Goal: Information Seeking & Learning: Learn about a topic

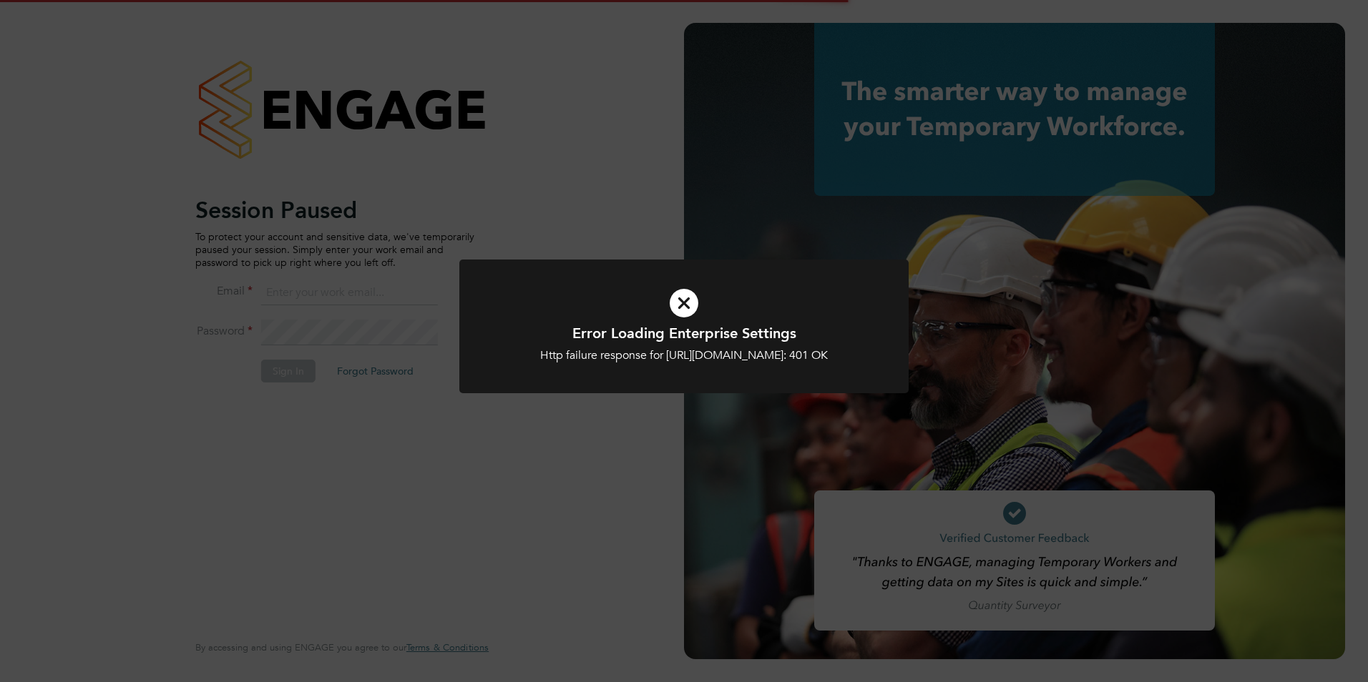
type input "george@mmpconsultancy.co.uk"
click at [523, 393] on div at bounding box center [683, 327] width 449 height 134
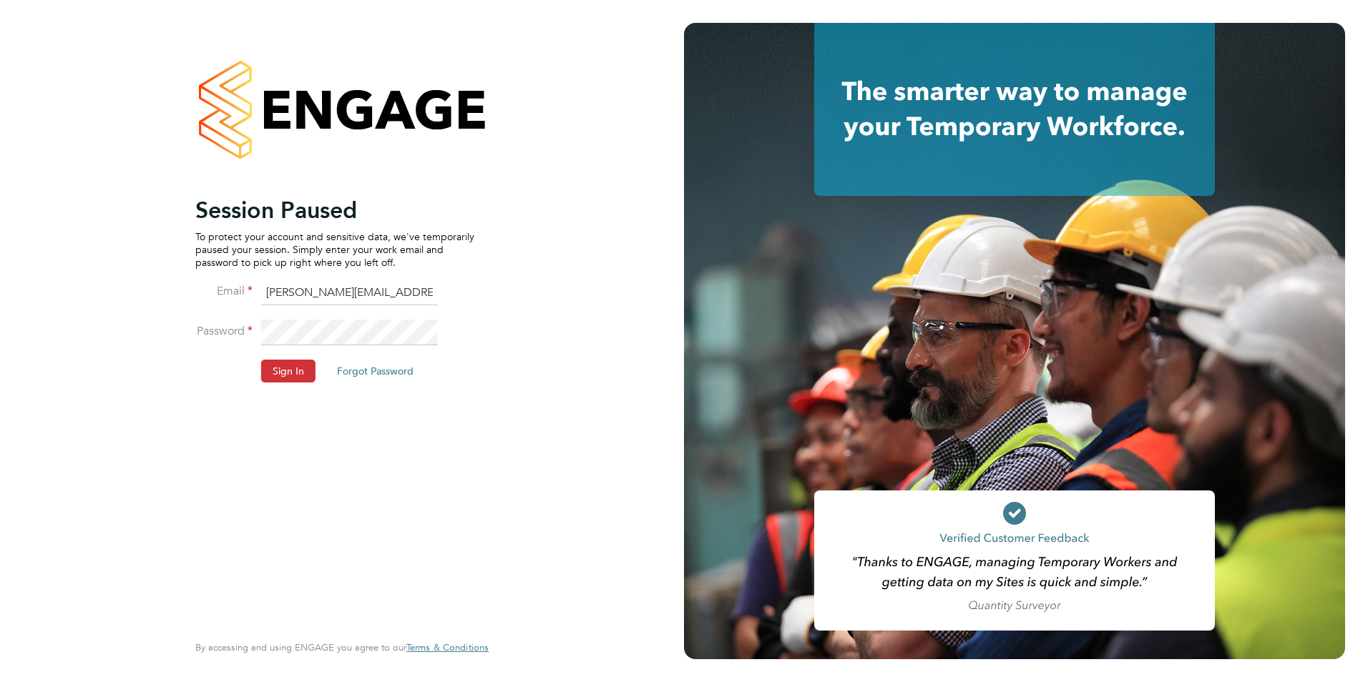
click at [462, 443] on div "Error Loading Enterprise Settings Http failure response for https://mmpconsulta…" at bounding box center [684, 341] width 1368 height 682
click at [285, 378] on button "Sign In" at bounding box center [288, 371] width 54 height 23
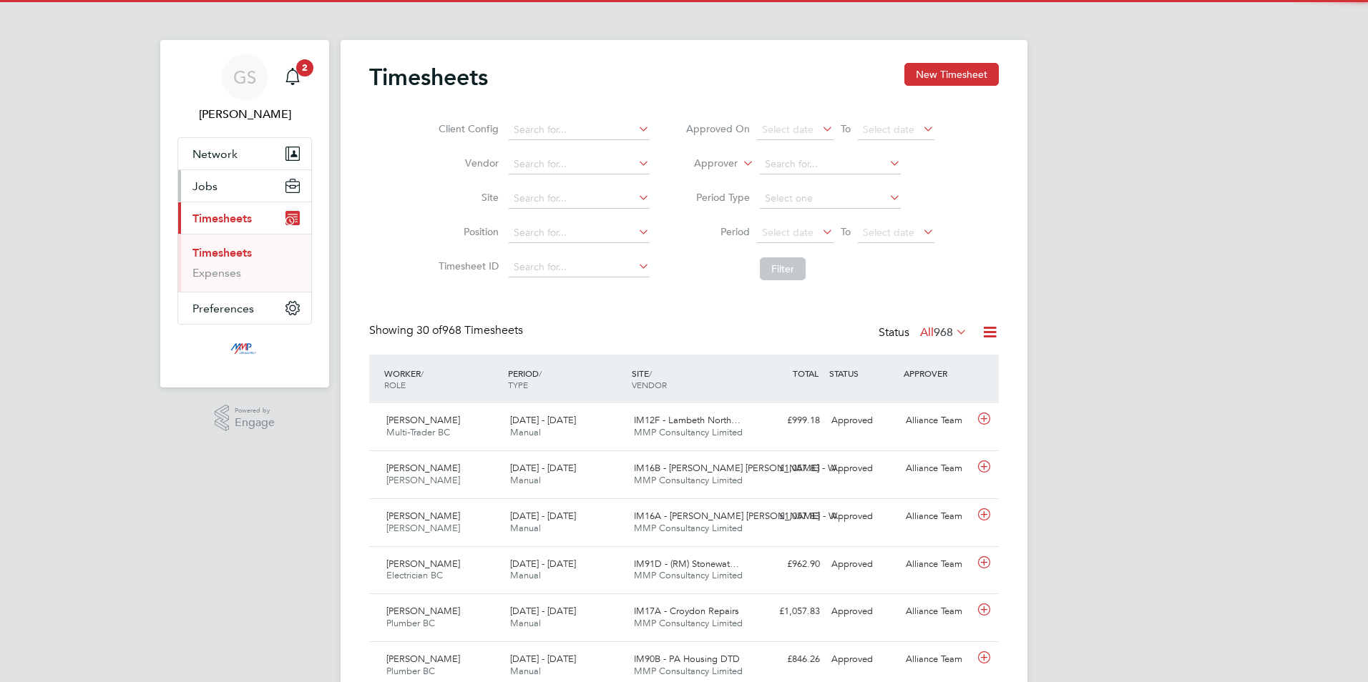
click at [229, 193] on button "Jobs" at bounding box center [244, 185] width 133 height 31
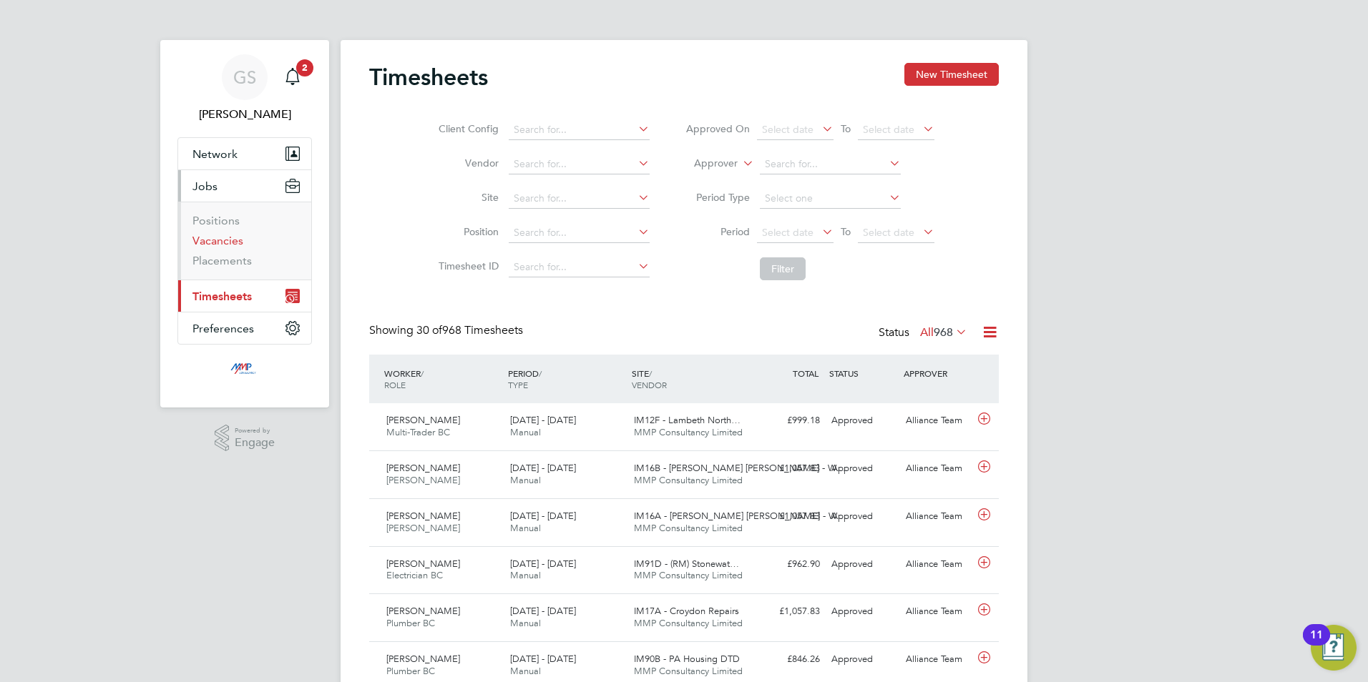
click at [211, 243] on link "Vacancies" at bounding box center [217, 241] width 51 height 14
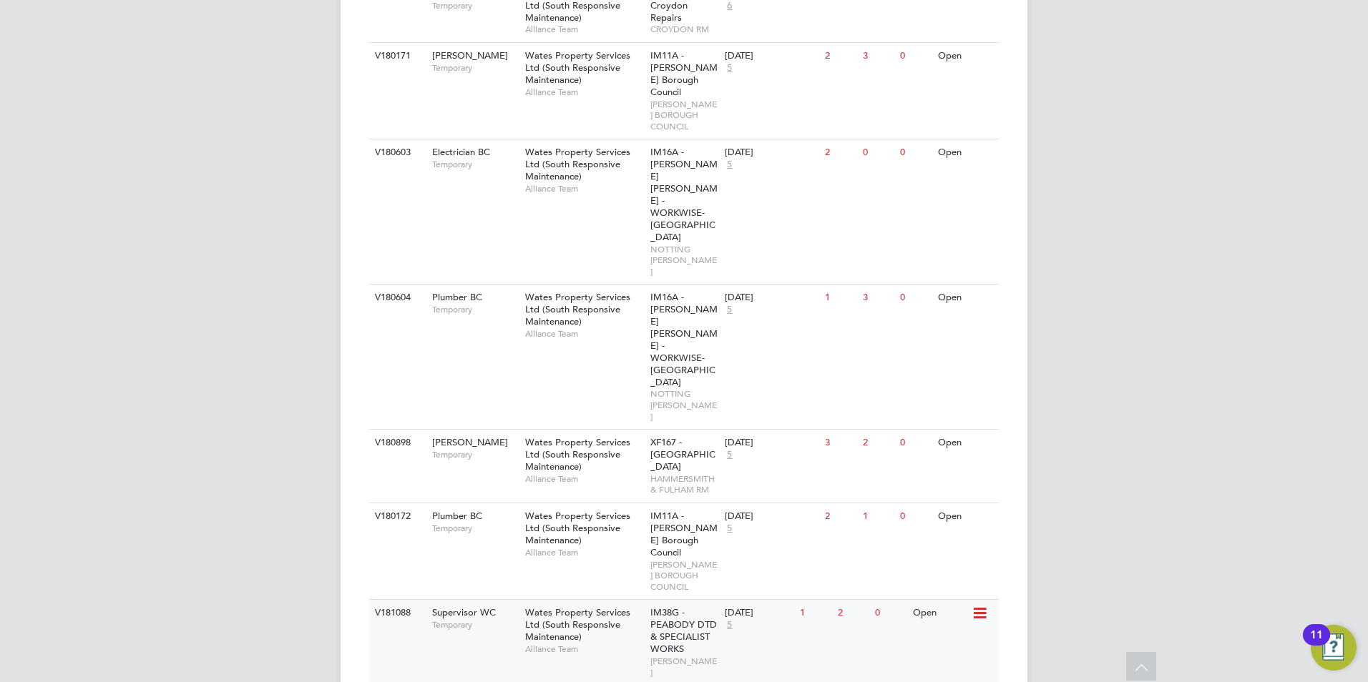
click at [499, 599] on div "V181088 Supervisor WC Temporary Wates Property Services Ltd (South Responsive M…" at bounding box center [683, 642] width 629 height 86
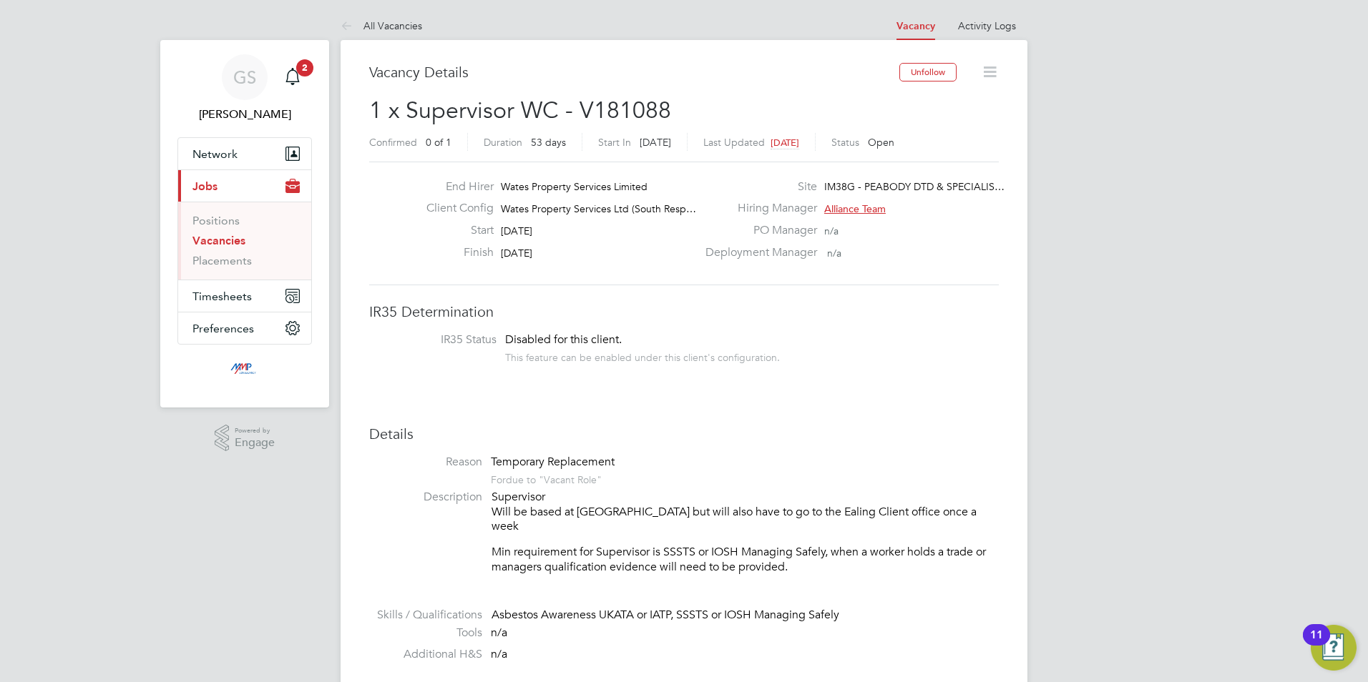
click at [229, 244] on link "Vacancies" at bounding box center [218, 241] width 53 height 14
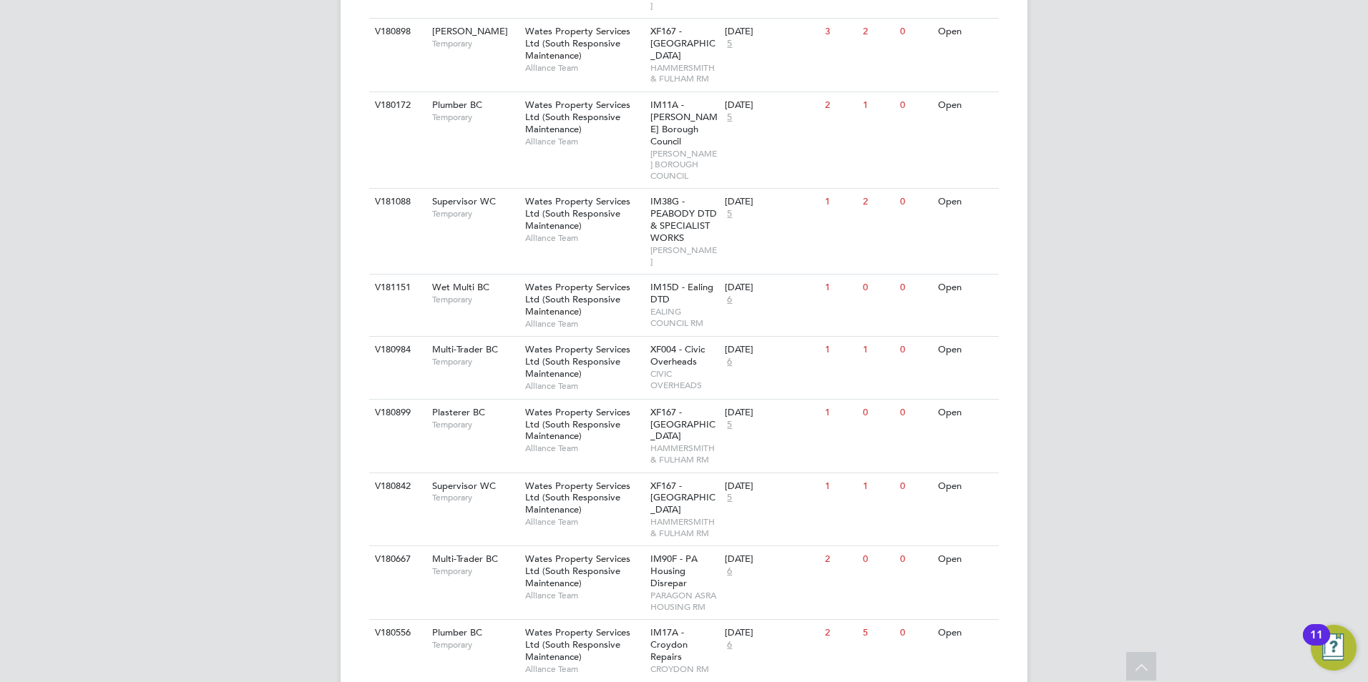
scroll to position [1342, 0]
click at [658, 516] on span "HAMMERSMITH & FULHAM RM" at bounding box center [684, 527] width 68 height 22
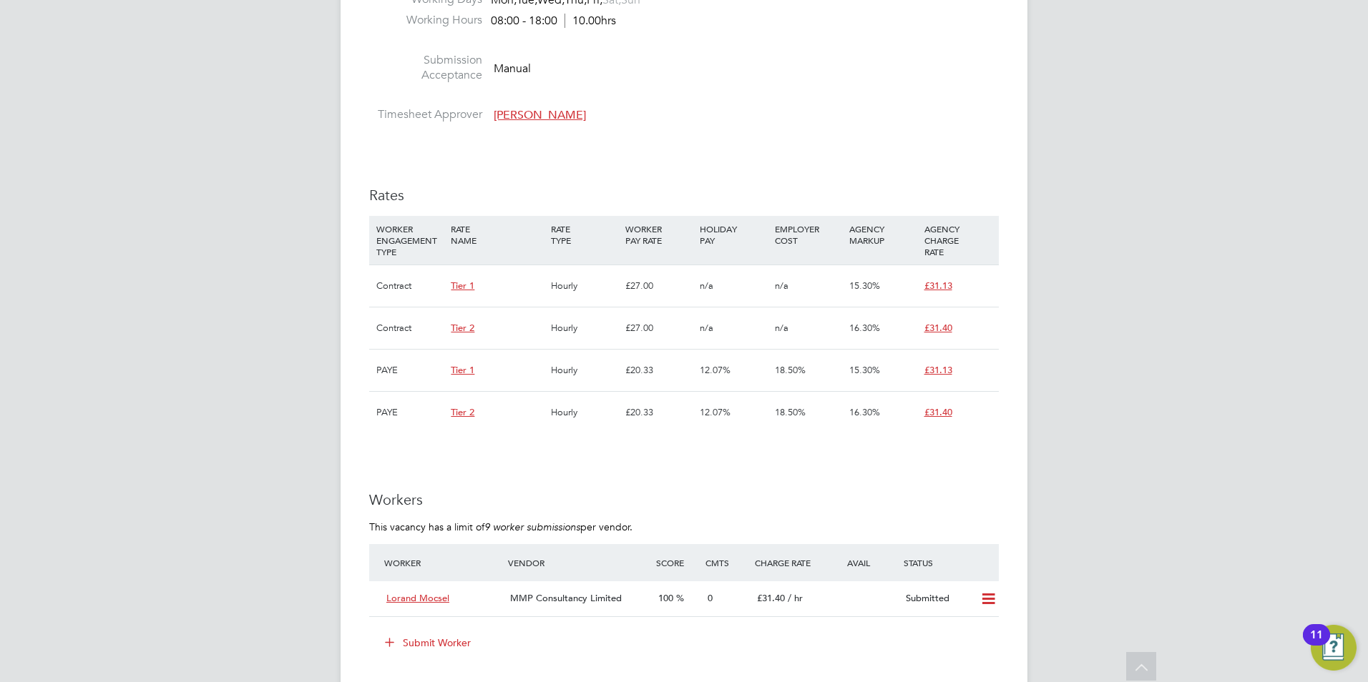
scroll to position [787, 0]
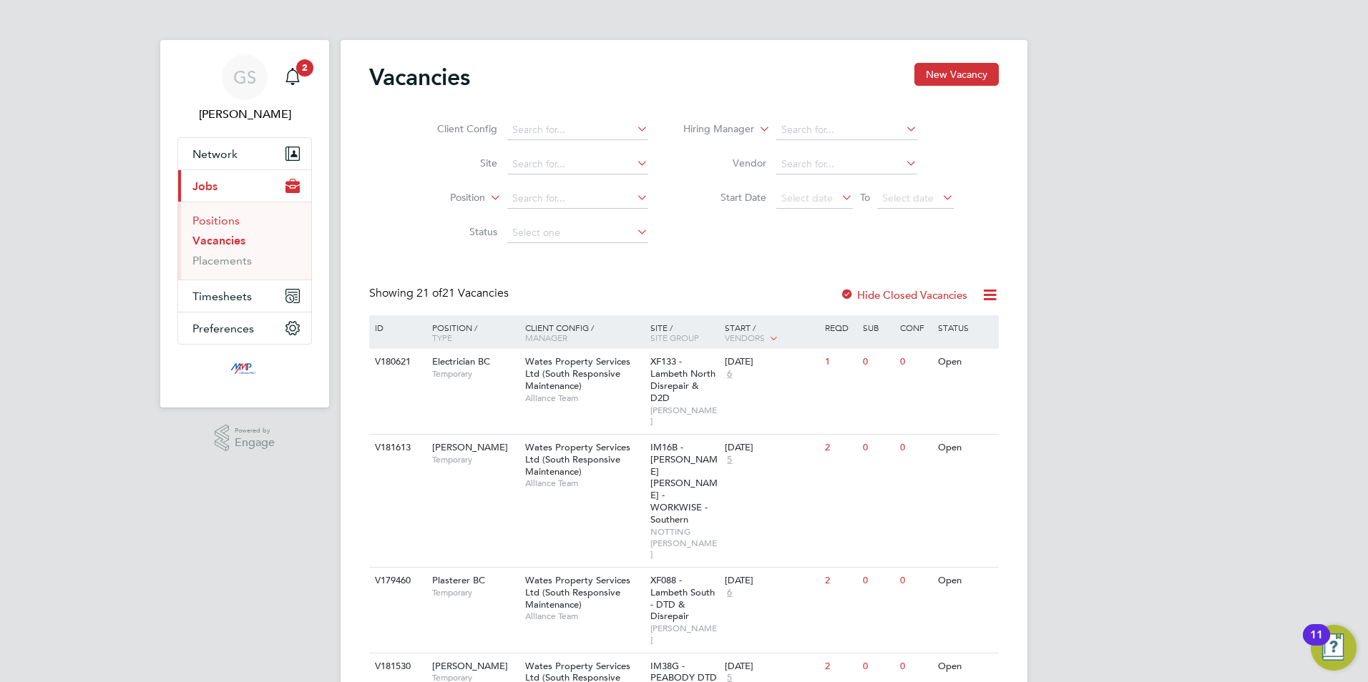
click at [210, 217] on link "Positions" at bounding box center [215, 221] width 47 height 14
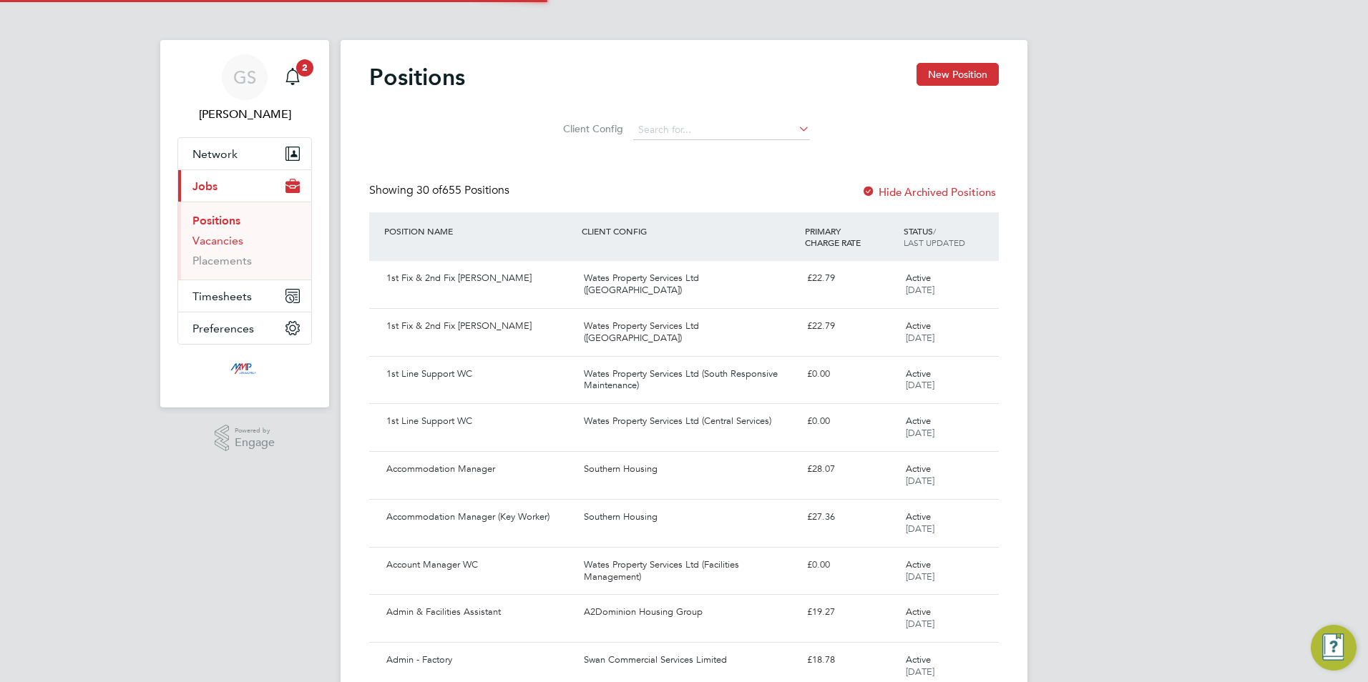
click at [220, 240] on link "Vacancies" at bounding box center [217, 241] width 51 height 14
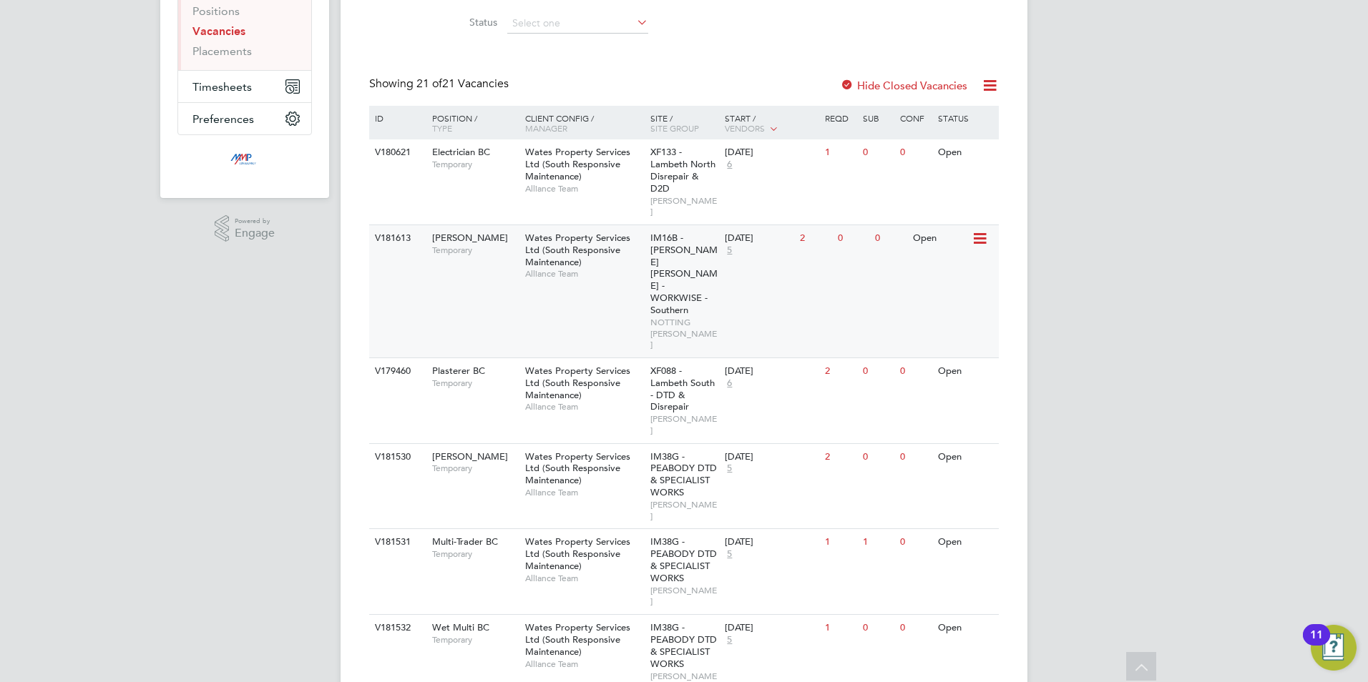
scroll to position [215, 0]
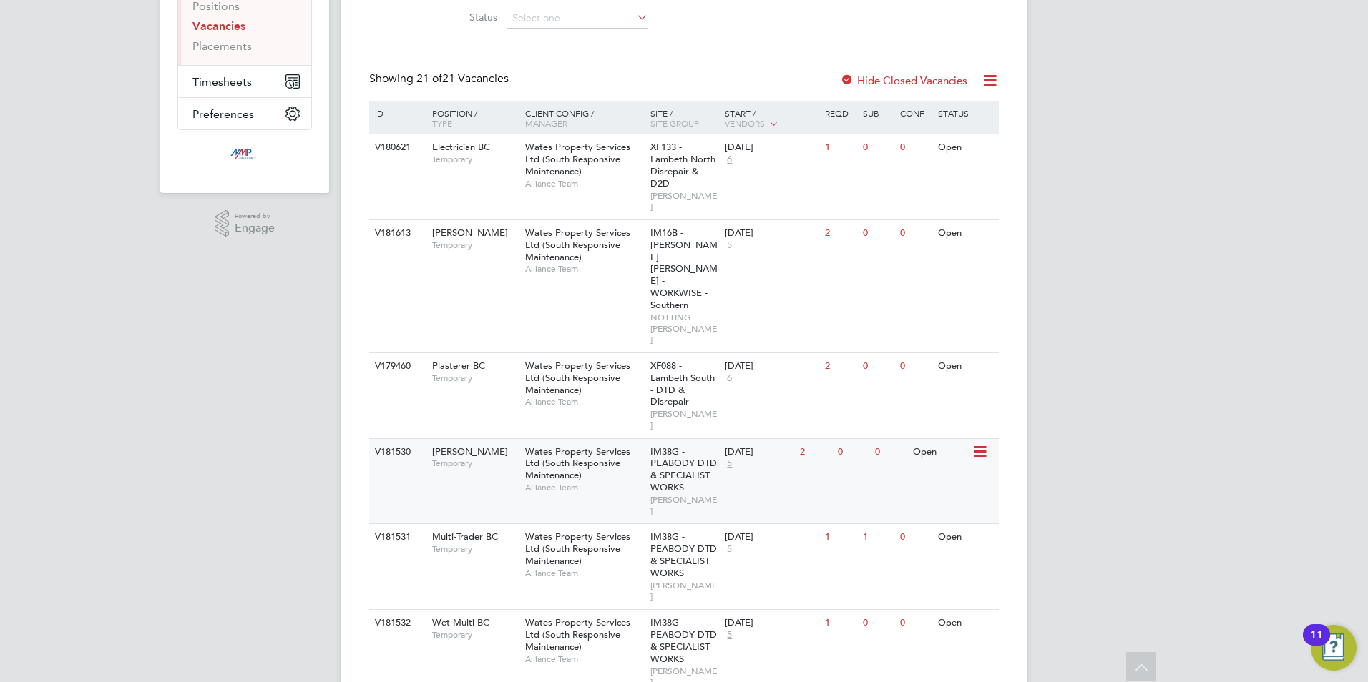
click at [486, 458] on span "Temporary" at bounding box center [475, 463] width 86 height 11
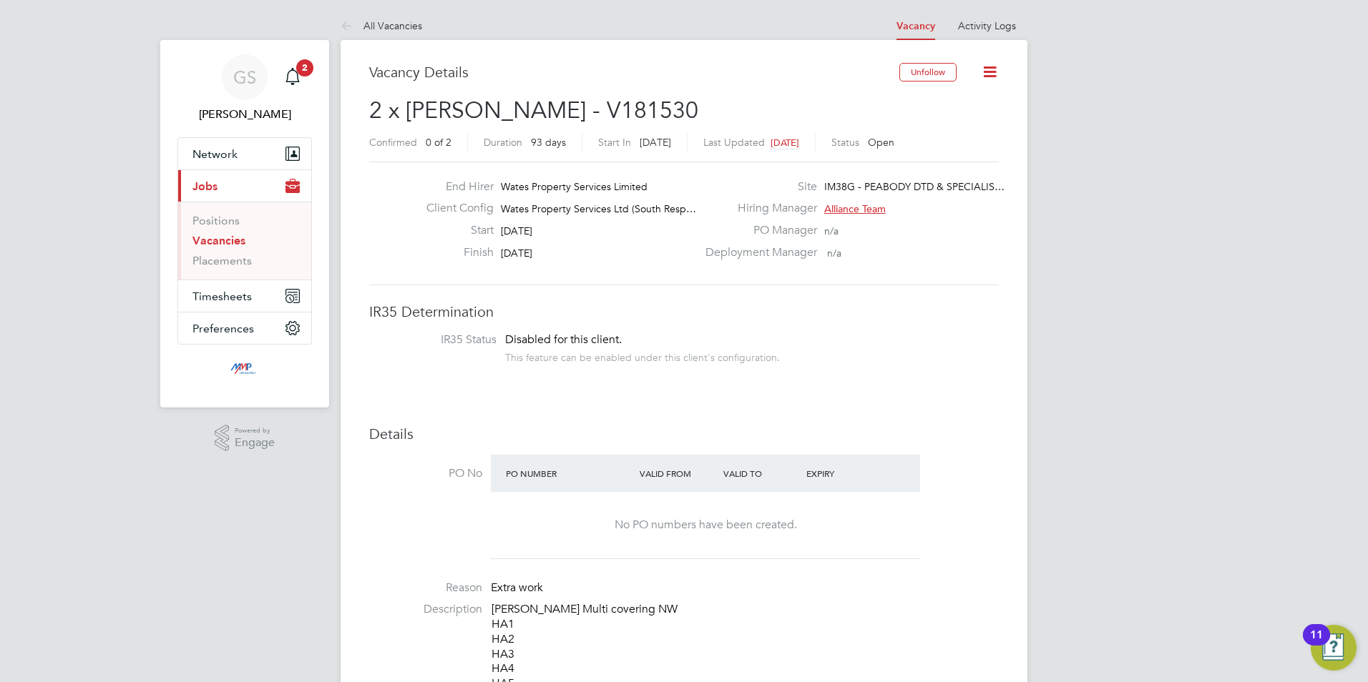
click at [241, 243] on link "Vacancies" at bounding box center [218, 241] width 53 height 14
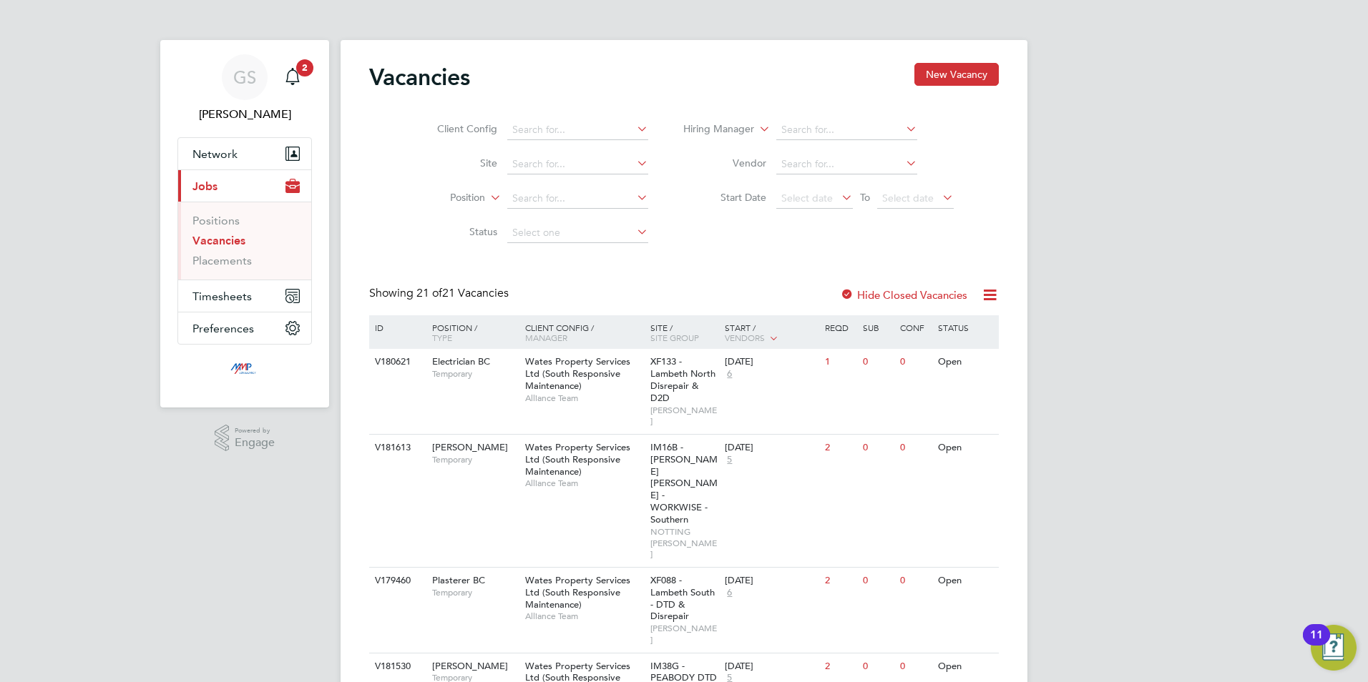
click at [220, 240] on link "Vacancies" at bounding box center [218, 241] width 53 height 14
click at [232, 261] on link "Placements" at bounding box center [221, 261] width 59 height 14
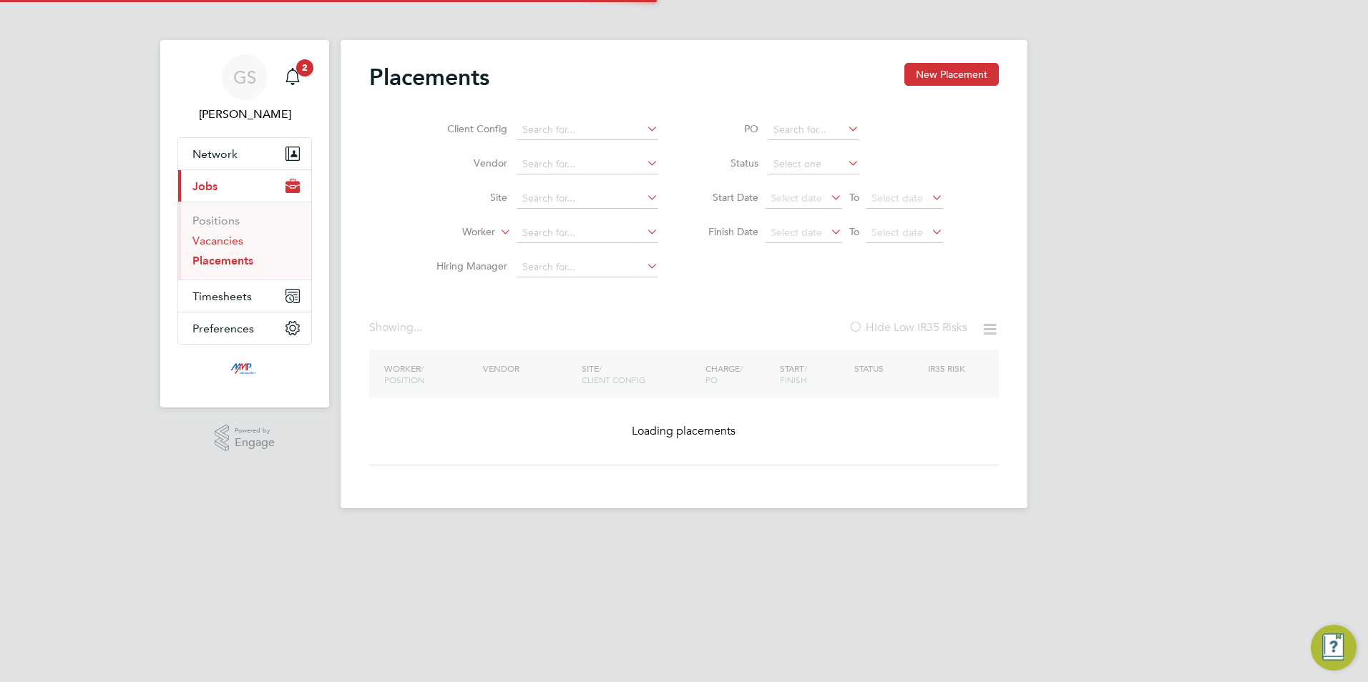
click at [230, 245] on link "Vacancies" at bounding box center [217, 241] width 51 height 14
